Goal: Use online tool/utility: Utilize a website feature to perform a specific function

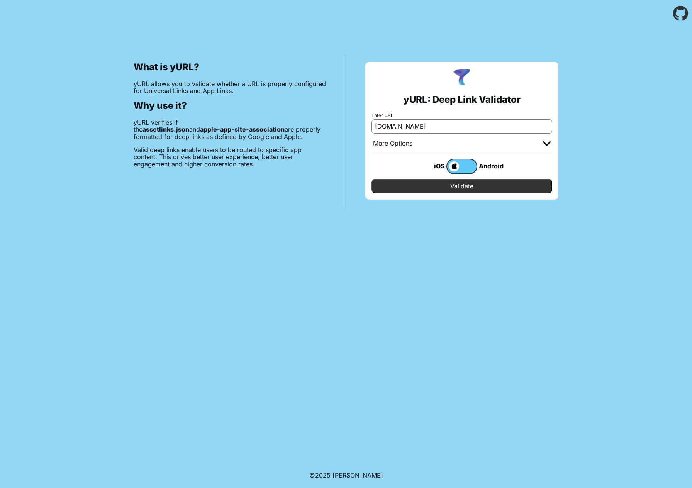
type input "[DOMAIN_NAME]"
click at [459, 167] on label at bounding box center [462, 166] width 31 height 15
click at [0, 0] on input "checkbox" at bounding box center [0, 0] width 0 height 0
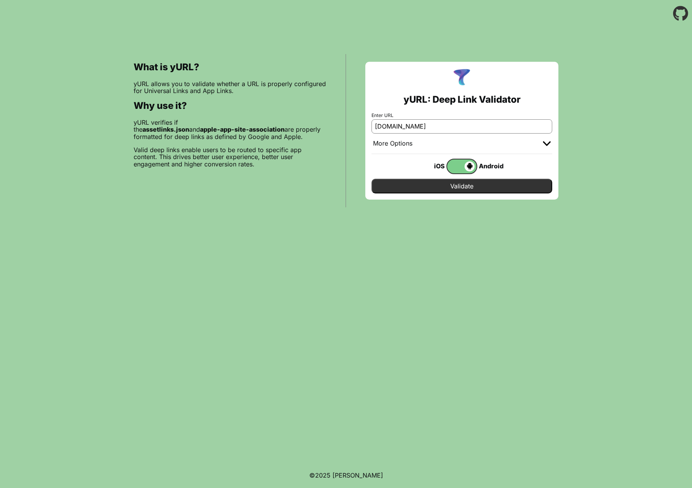
click at [467, 185] on input "Validate" at bounding box center [462, 186] width 181 height 15
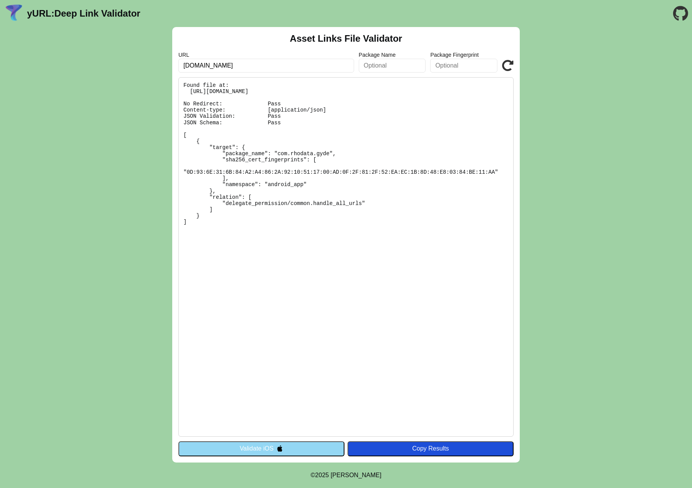
click at [292, 154] on pre "Found file at: https://app.gyde.io/.well-known/assetlinks.json No Redirect: Pas…" at bounding box center [345, 257] width 335 height 360
click at [282, 176] on pre "Found file at: https://app.gyde.io/.well-known/assetlinks.json No Redirect: Pas…" at bounding box center [345, 257] width 335 height 360
click at [291, 185] on pre "Found file at: https://app.gyde.io/.well-known/assetlinks.json No Redirect: Pas…" at bounding box center [345, 257] width 335 height 360
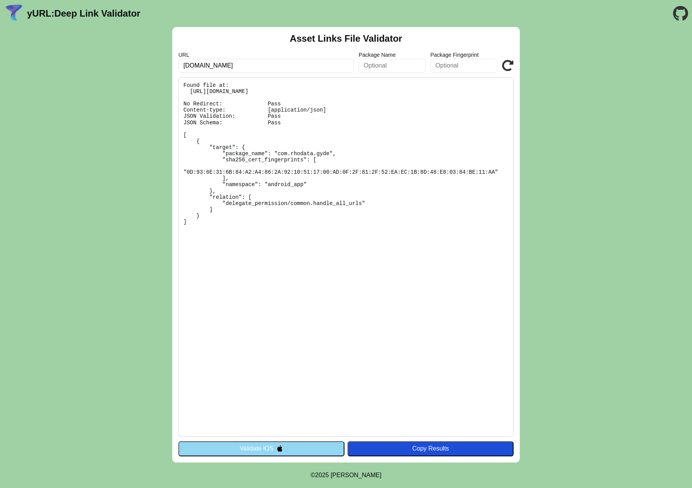
click at [281, 222] on pre "Found file at: https://app.gyde.io/.well-known/assetlinks.json No Redirect: Pas…" at bounding box center [345, 257] width 335 height 360
click at [235, 206] on pre "Found file at: https://app.gyde.io/.well-known/assetlinks.json No Redirect: Pas…" at bounding box center [345, 257] width 335 height 360
click at [253, 222] on pre "Found file at: [URL][DOMAIN_NAME] No Redirect: Pass Content-type: [application/…" at bounding box center [345, 257] width 335 height 360
click at [258, 52] on label "URL" at bounding box center [266, 55] width 176 height 6
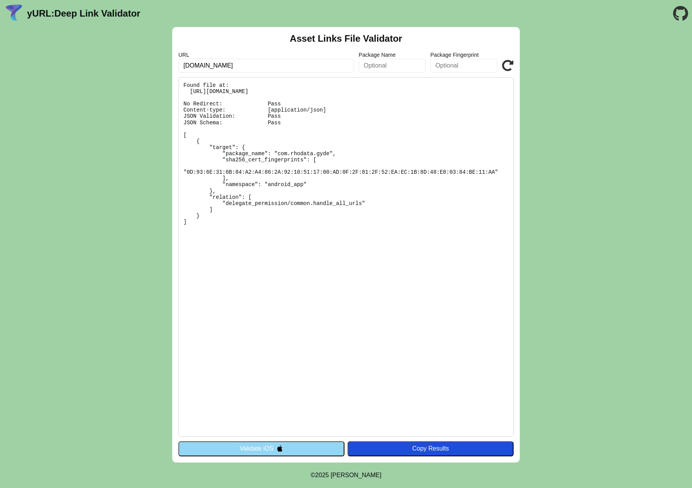
click at [280, 445] on img at bounding box center [280, 448] width 7 height 7
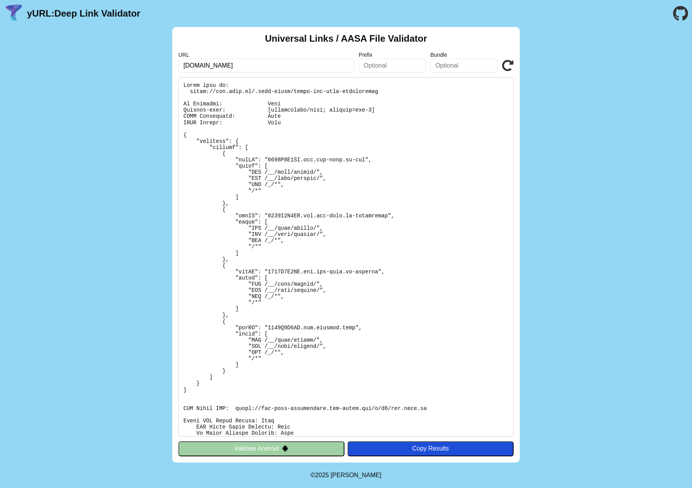
click at [282, 447] on img at bounding box center [285, 448] width 7 height 7
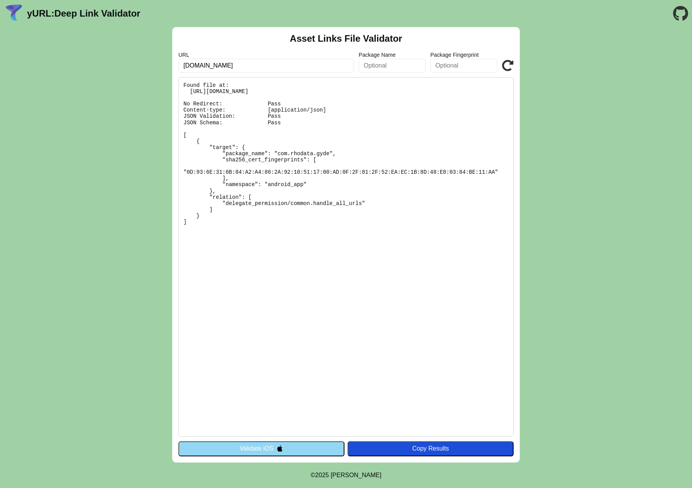
drag, startPoint x: 225, startPoint y: 66, endPoint x: 158, endPoint y: 66, distance: 67.2
click at [158, 66] on div "Asset Links File Validator URL [DOMAIN_NAME] Package Name Package Fingerprint V…" at bounding box center [346, 245] width 692 height 436
click at [251, 68] on input "gyde" at bounding box center [266, 66] width 176 height 14
paste input "[URL][DOMAIN_NAME]"
type input "[URL][DOMAIN_NAME]"
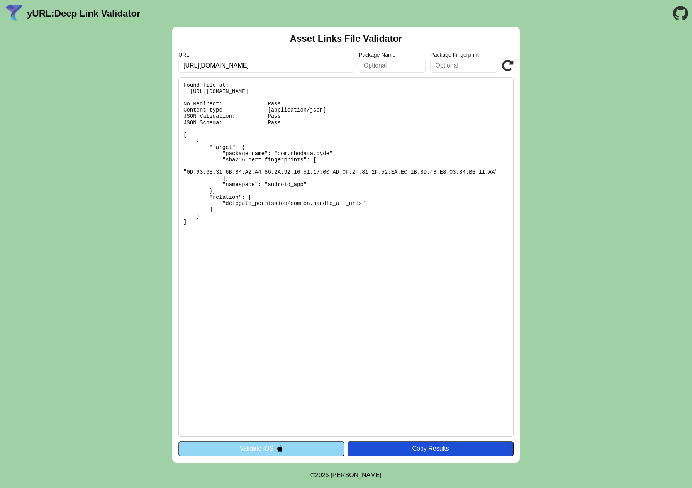
click at [291, 449] on button "Validate iOS" at bounding box center [261, 449] width 166 height 15
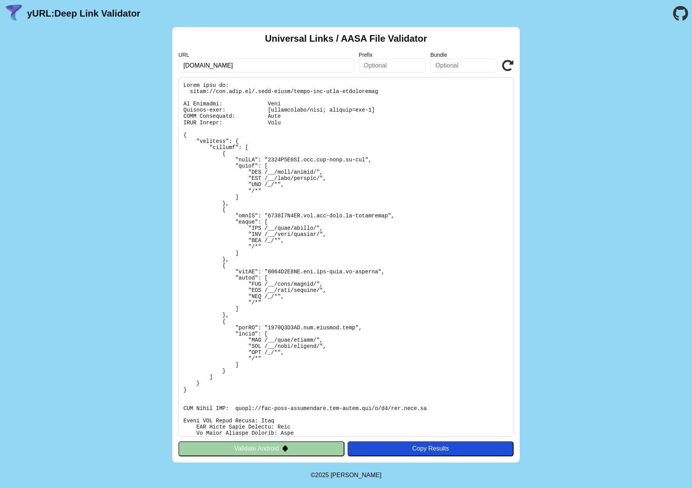
click at [228, 66] on input "[DOMAIN_NAME]" at bounding box center [266, 66] width 176 height 14
paste input "[URL][DOMAIN_NAME]"
type input "[URL][DOMAIN_NAME]"
click button "Validate" at bounding box center [0, 0] width 0 height 0
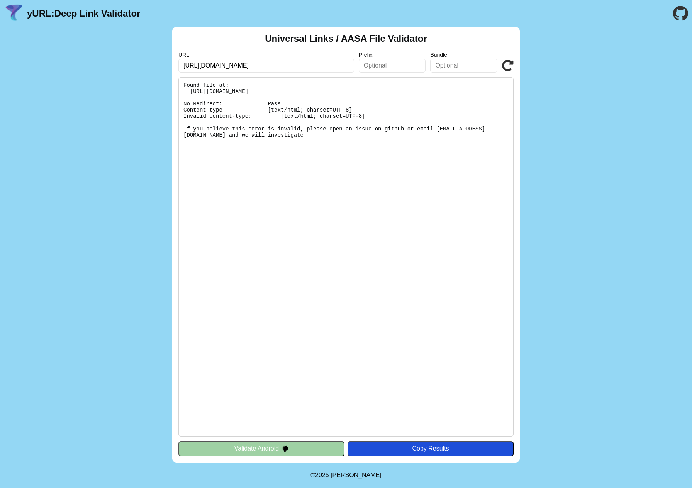
click at [246, 445] on button "Validate Android" at bounding box center [261, 449] width 166 height 15
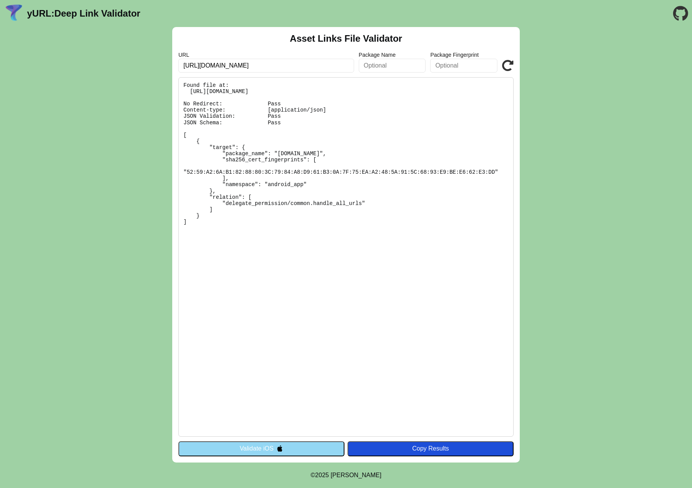
click at [243, 450] on button "Validate iOS" at bounding box center [261, 449] width 166 height 15
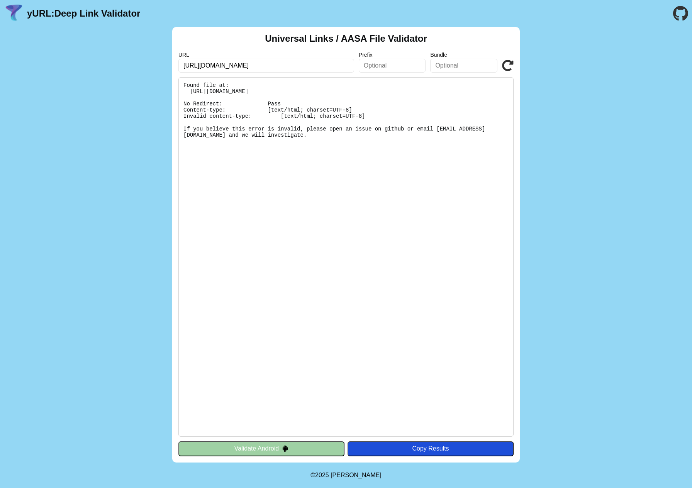
click at [243, 450] on button "Validate Android" at bounding box center [261, 449] width 166 height 15
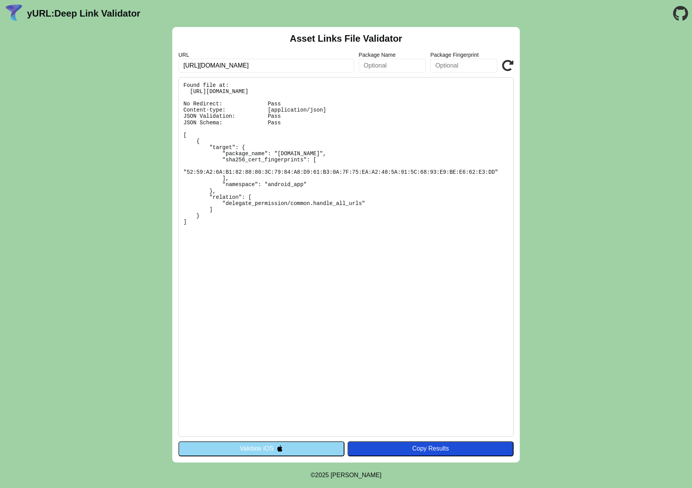
click at [243, 450] on button "Validate iOS" at bounding box center [261, 449] width 166 height 15
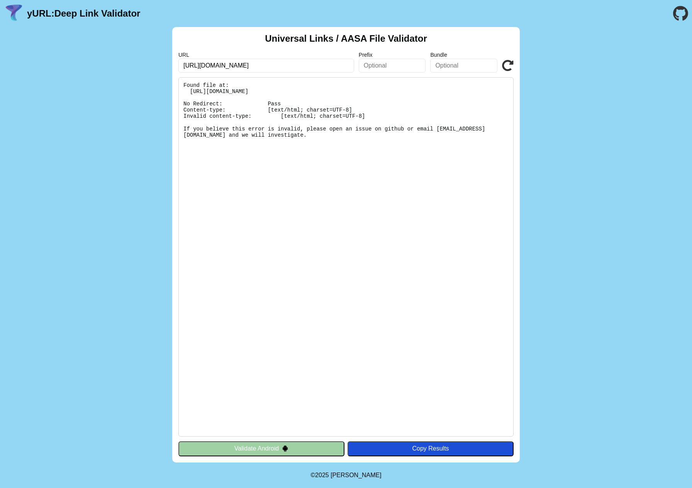
click at [243, 450] on button "Validate Android" at bounding box center [261, 449] width 166 height 15
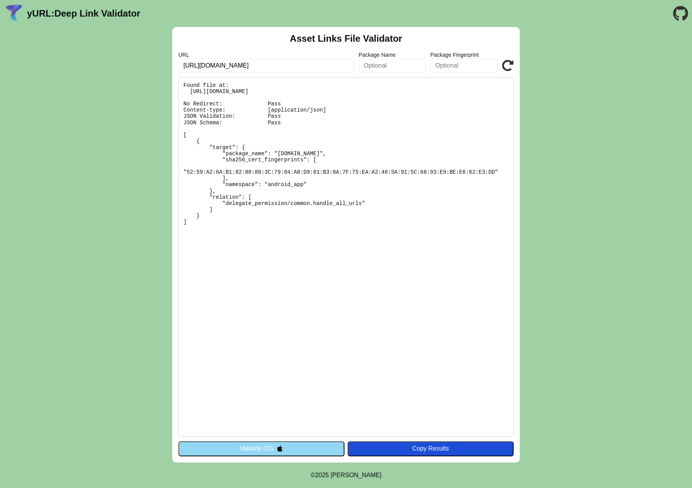
click at [241, 452] on button "Validate iOS" at bounding box center [261, 449] width 166 height 15
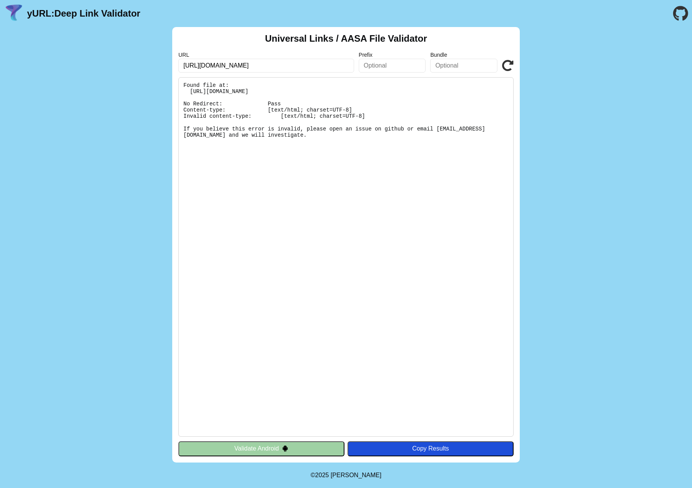
click at [241, 452] on button "Validate Android" at bounding box center [261, 449] width 166 height 15
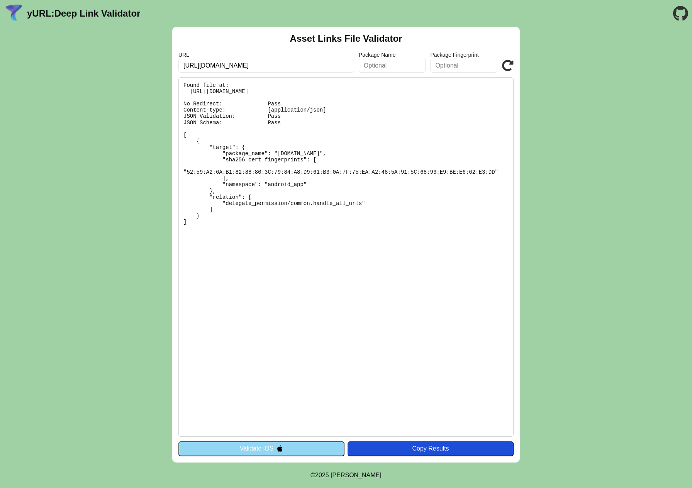
drag, startPoint x: 202, startPoint y: 65, endPoint x: 306, endPoint y: 65, distance: 103.5
click at [306, 65] on input "[URL][DOMAIN_NAME]" at bounding box center [266, 66] width 176 height 14
type input "https://app.gyde.io"
click button "Validate" at bounding box center [0, 0] width 0 height 0
click at [503, 61] on icon at bounding box center [508, 66] width 12 height 12
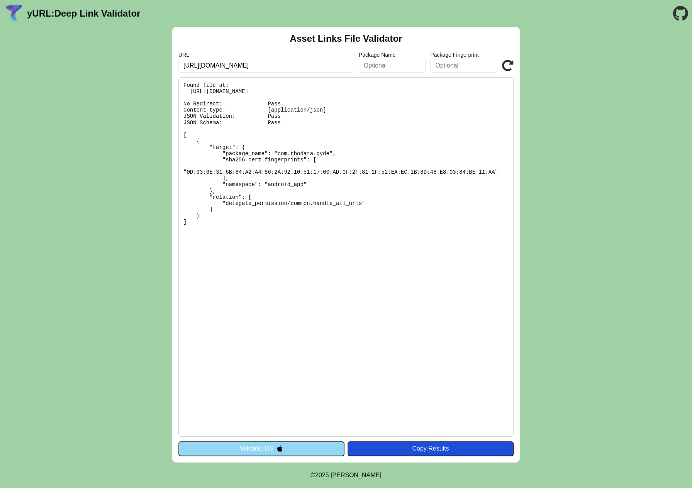
click at [280, 448] on img at bounding box center [280, 448] width 7 height 7
